Goal: Information Seeking & Learning: Learn about a topic

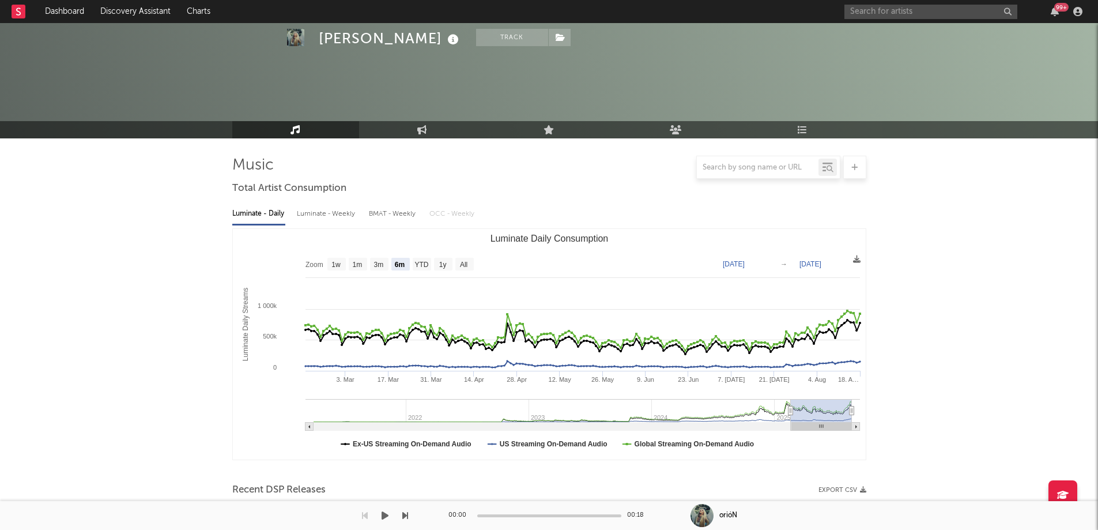
select select "6m"
select select "1w"
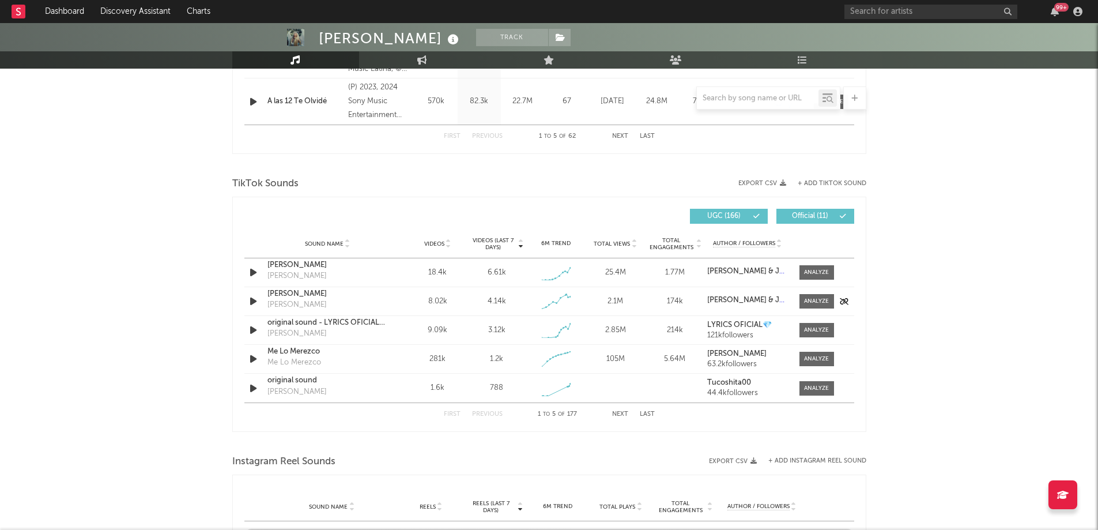
scroll to position [591, 0]
click at [811, 269] on div at bounding box center [816, 271] width 25 height 9
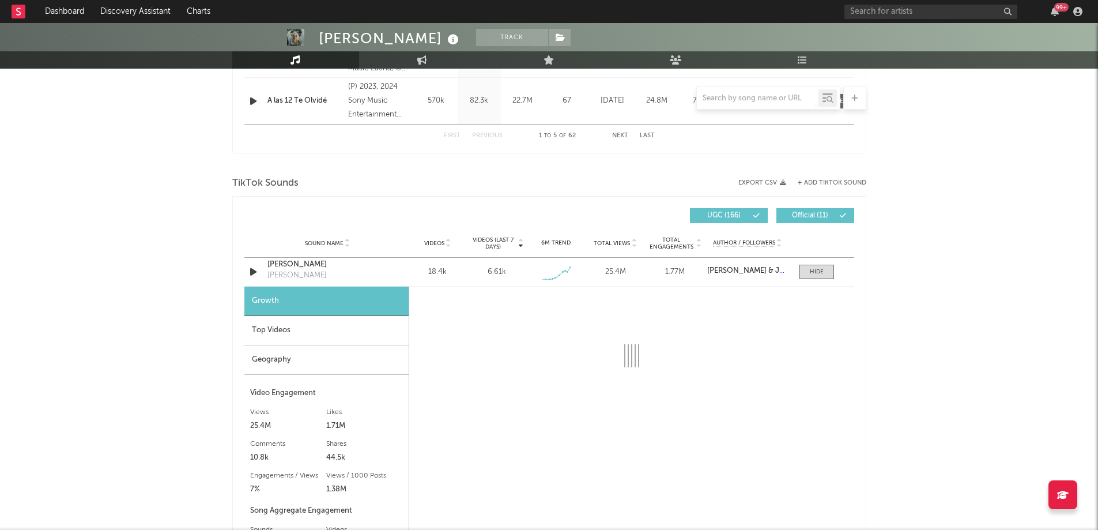
select select "1w"
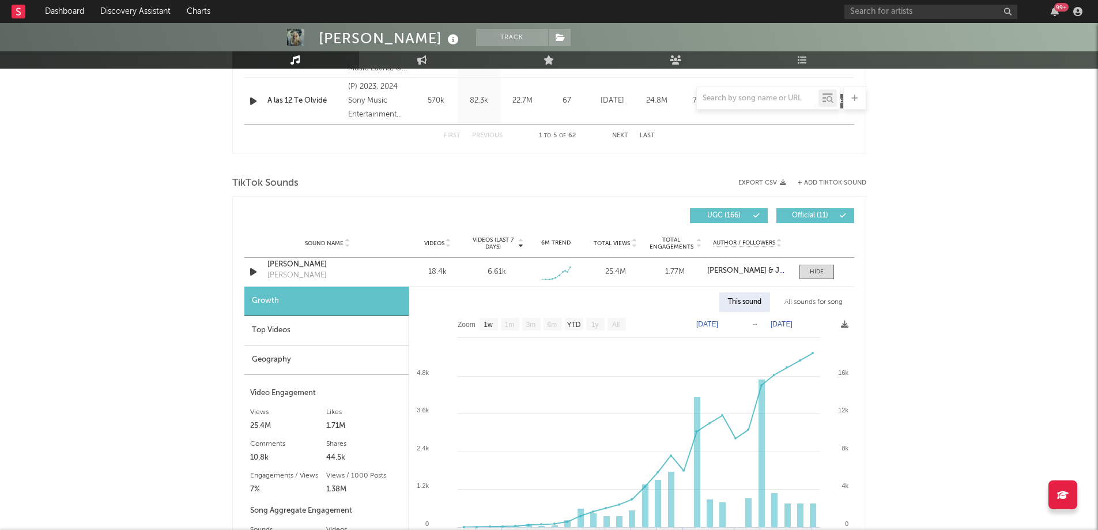
click at [320, 337] on div "Top Videos" at bounding box center [326, 330] width 164 height 29
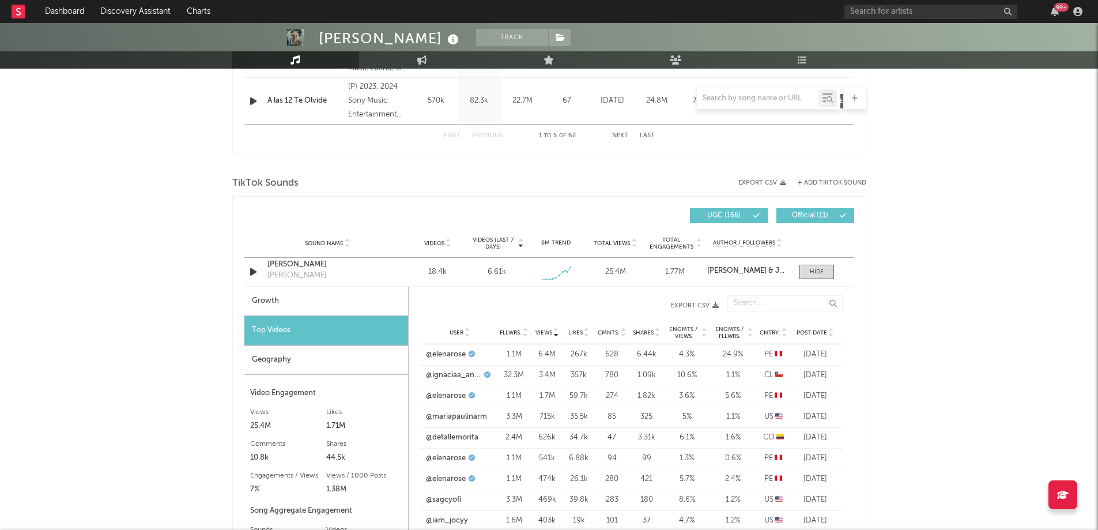
click at [329, 356] on div "Geography" at bounding box center [326, 359] width 164 height 29
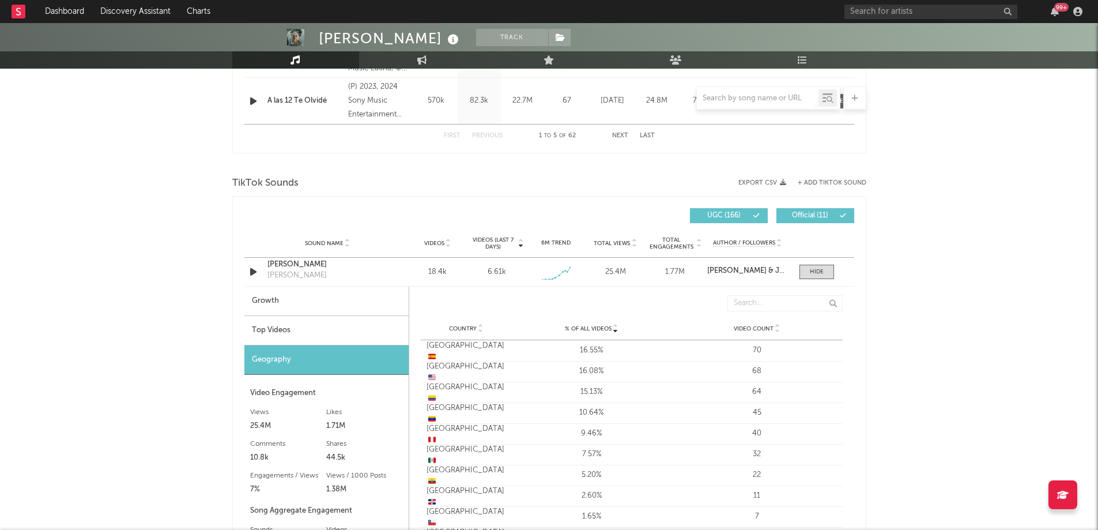
click at [322, 333] on div "Top Videos" at bounding box center [326, 330] width 164 height 29
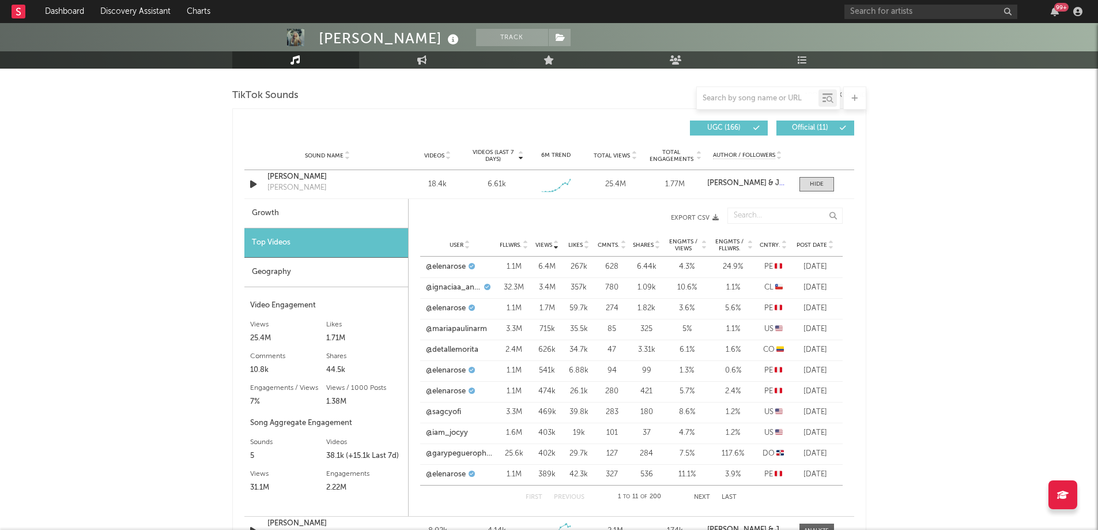
scroll to position [682, 0]
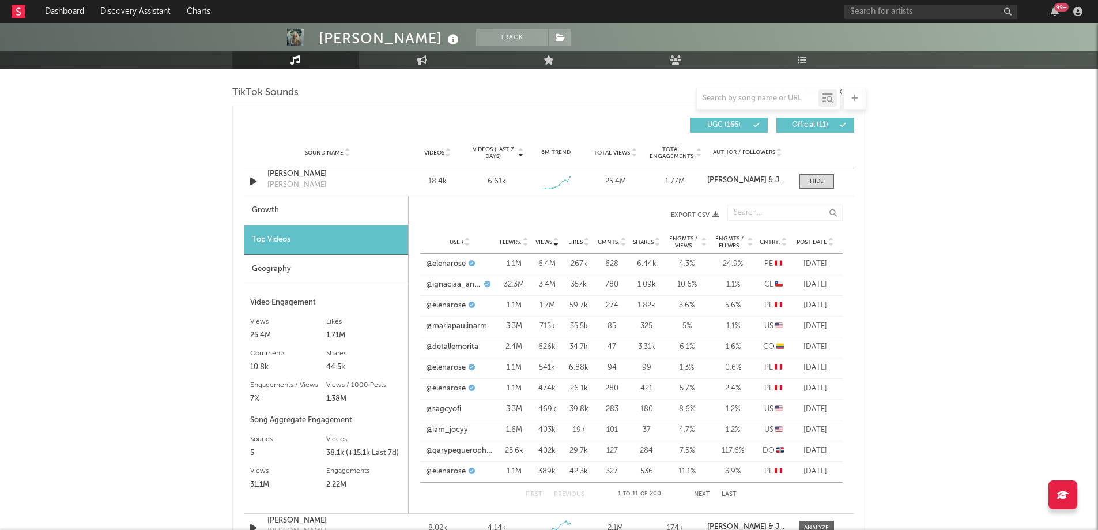
click at [832, 244] on icon at bounding box center [831, 244] width 6 height 5
click at [782, 246] on icon at bounding box center [785, 244] width 6 height 5
click at [702, 496] on button "Next" at bounding box center [703, 494] width 16 height 6
click at [702, 496] on button "Next" at bounding box center [702, 494] width 16 height 6
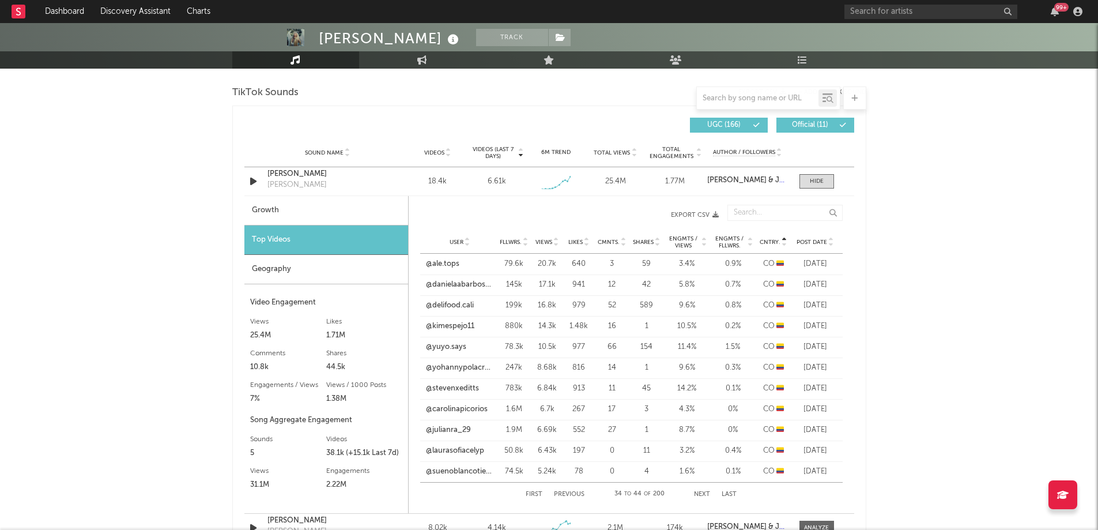
click at [702, 496] on button "Next" at bounding box center [702, 494] width 16 height 6
click at [703, 497] on button "Next" at bounding box center [702, 494] width 16 height 6
drag, startPoint x: 703, startPoint y: 497, endPoint x: 697, endPoint y: 492, distance: 6.9
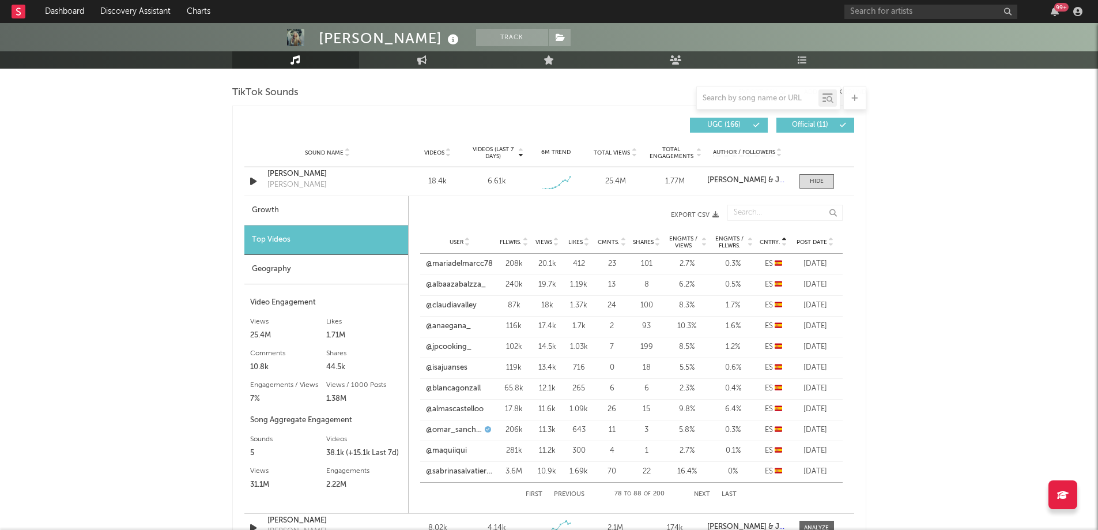
click at [697, 492] on button "Next" at bounding box center [702, 494] width 16 height 6
